Goal: Transaction & Acquisition: Book appointment/travel/reservation

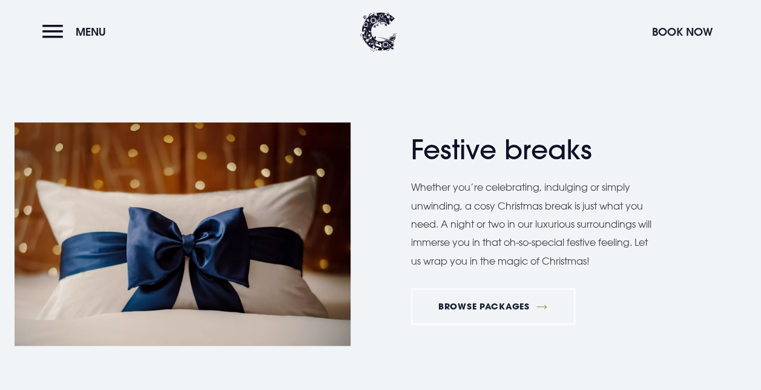
scroll to position [605, 0]
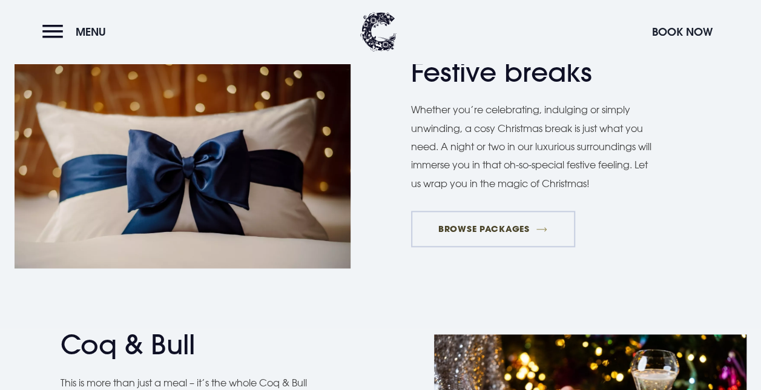
click at [486, 235] on link "BROWSE PACKAGES" at bounding box center [493, 229] width 164 height 36
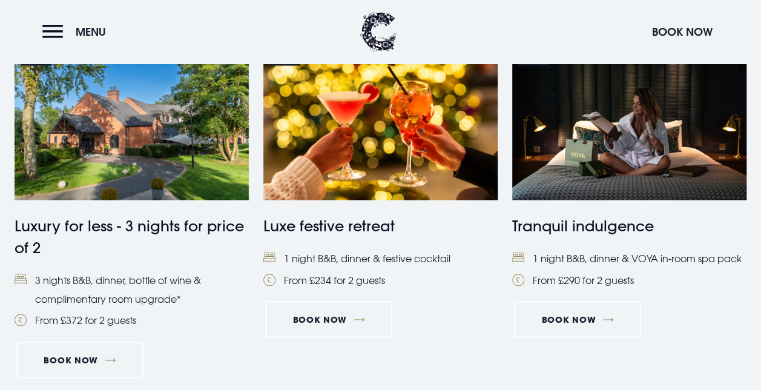
scroll to position [908, 0]
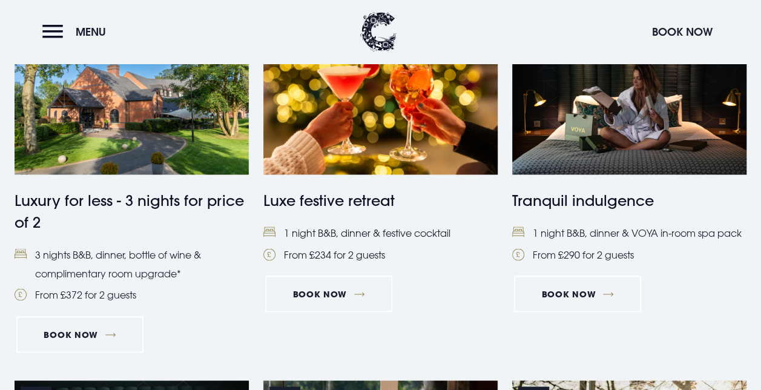
click at [349, 200] on h4 "Luxe festive retreat" at bounding box center [380, 201] width 234 height 22
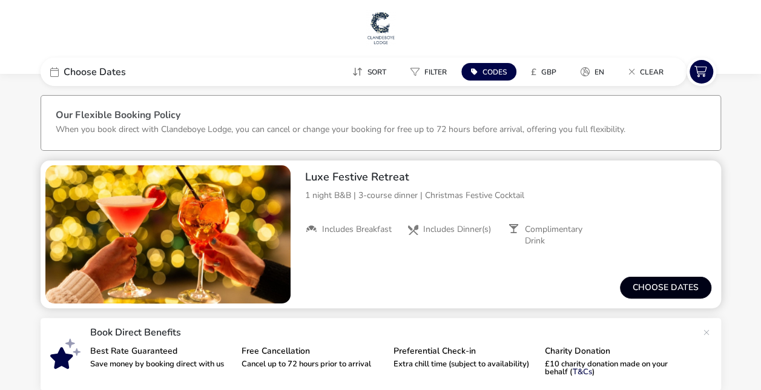
click at [637, 289] on button "Choose dates" at bounding box center [665, 288] width 91 height 22
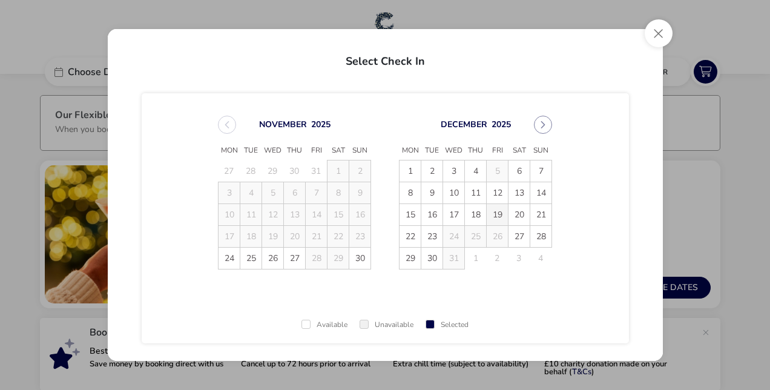
click at [495, 214] on span "19" at bounding box center [497, 214] width 21 height 21
click at [512, 214] on span "20" at bounding box center [519, 214] width 21 height 21
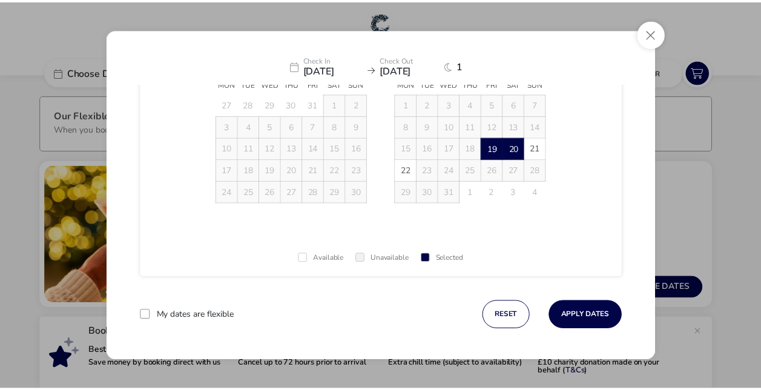
scroll to position [68, 0]
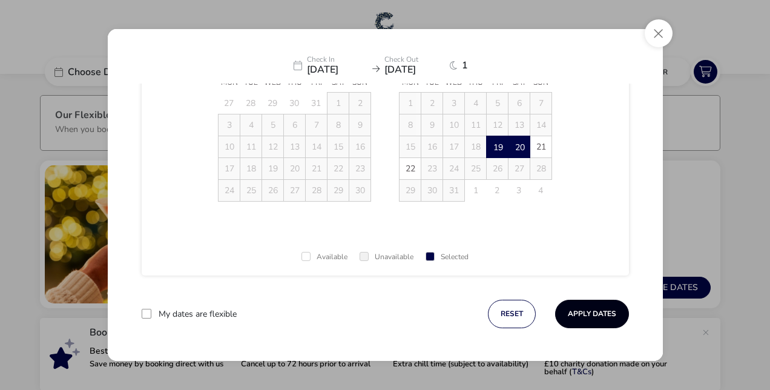
click at [592, 313] on button "Apply Dates" at bounding box center [592, 314] width 74 height 28
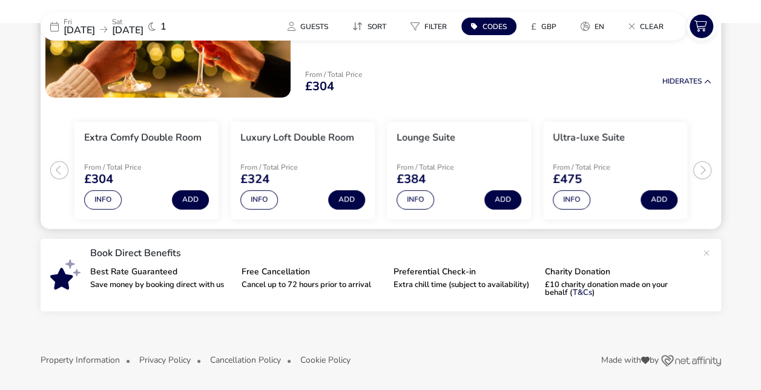
scroll to position [85, 0]
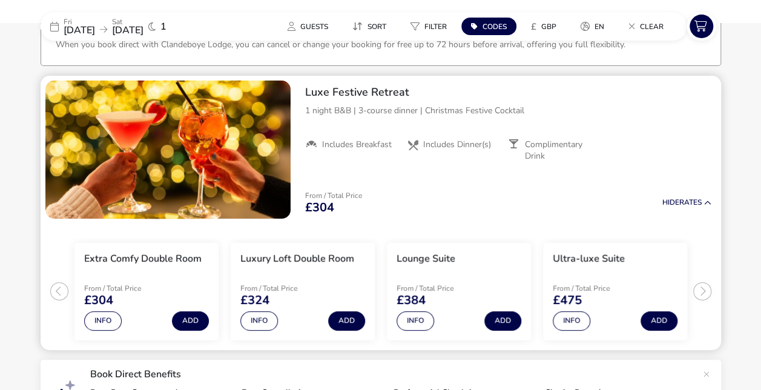
click at [58, 292] on ul "Extra Comfy Double Room From / Total Price £304 Info Add Luxury Loft Double Roo…" at bounding box center [381, 286] width 681 height 127
click at [699, 291] on ul "Extra Comfy Double Room From / Total Price £304 Info Add Luxury Loft Double Roo…" at bounding box center [381, 286] width 681 height 127
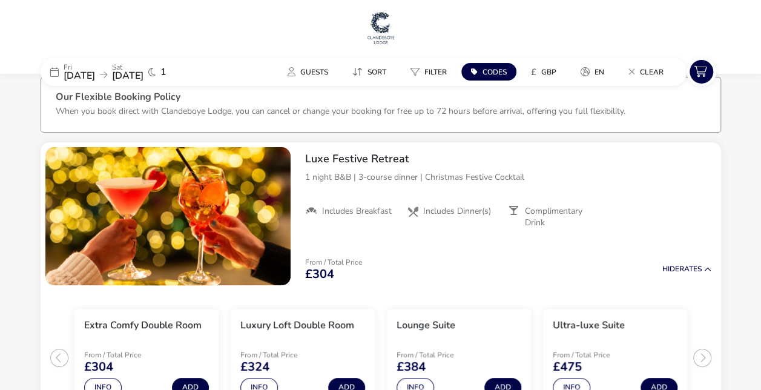
scroll to position [0, 0]
